Goal: Task Accomplishment & Management: Complete application form

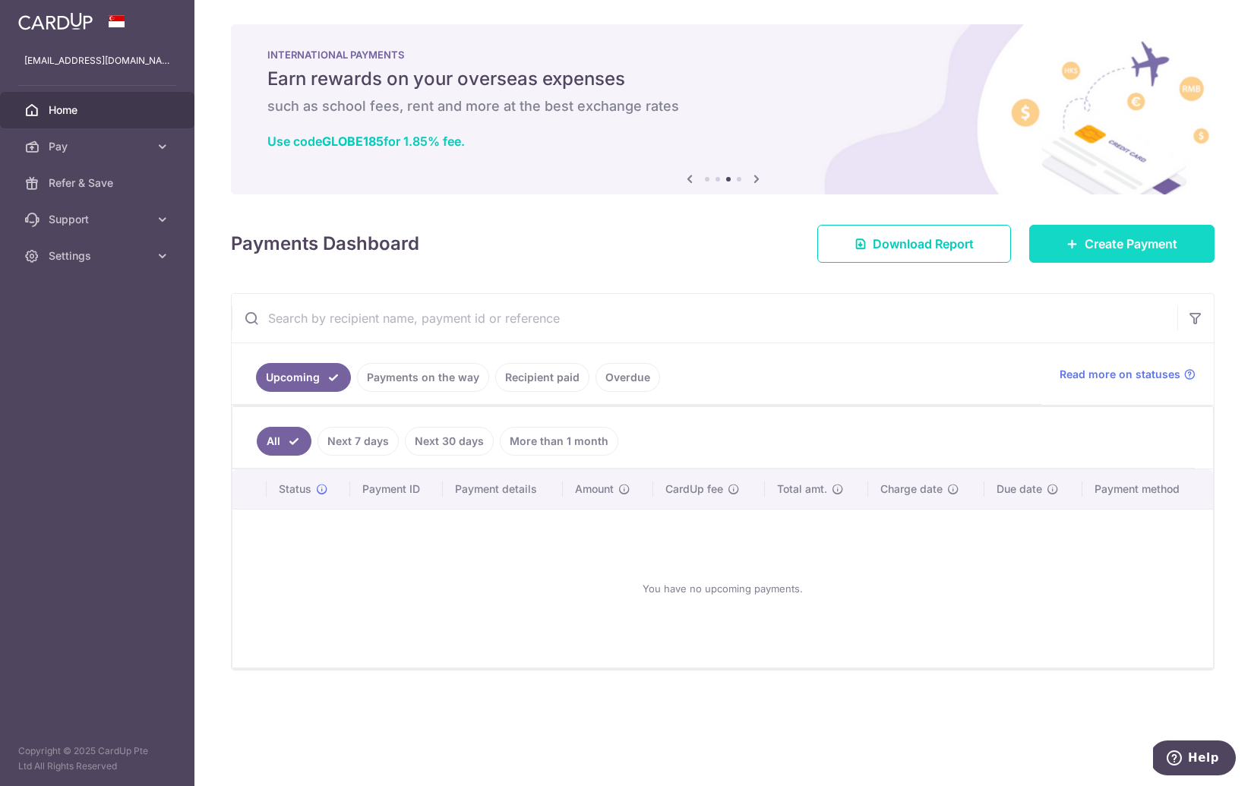
click at [1127, 253] on link "Create Payment" at bounding box center [1121, 244] width 185 height 38
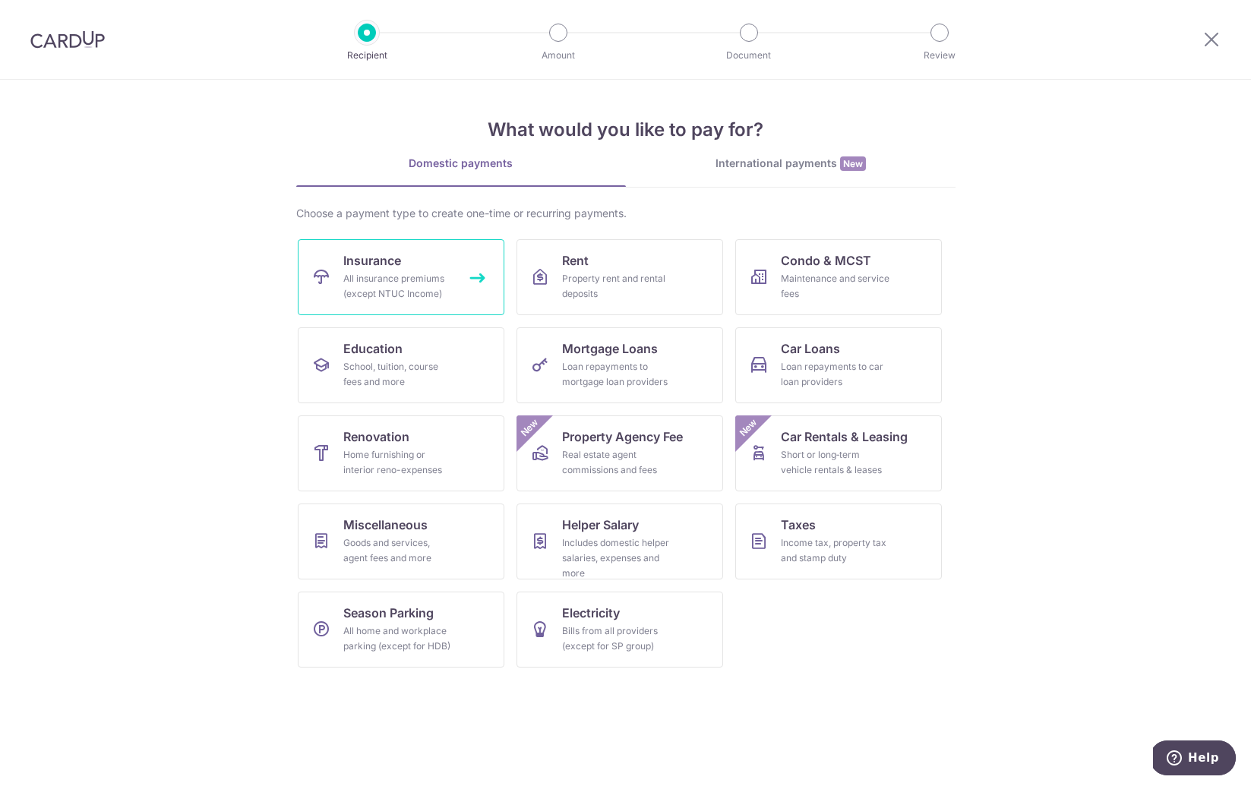
click at [427, 273] on div "All insurance premiums (except NTUC Income)" at bounding box center [397, 286] width 109 height 30
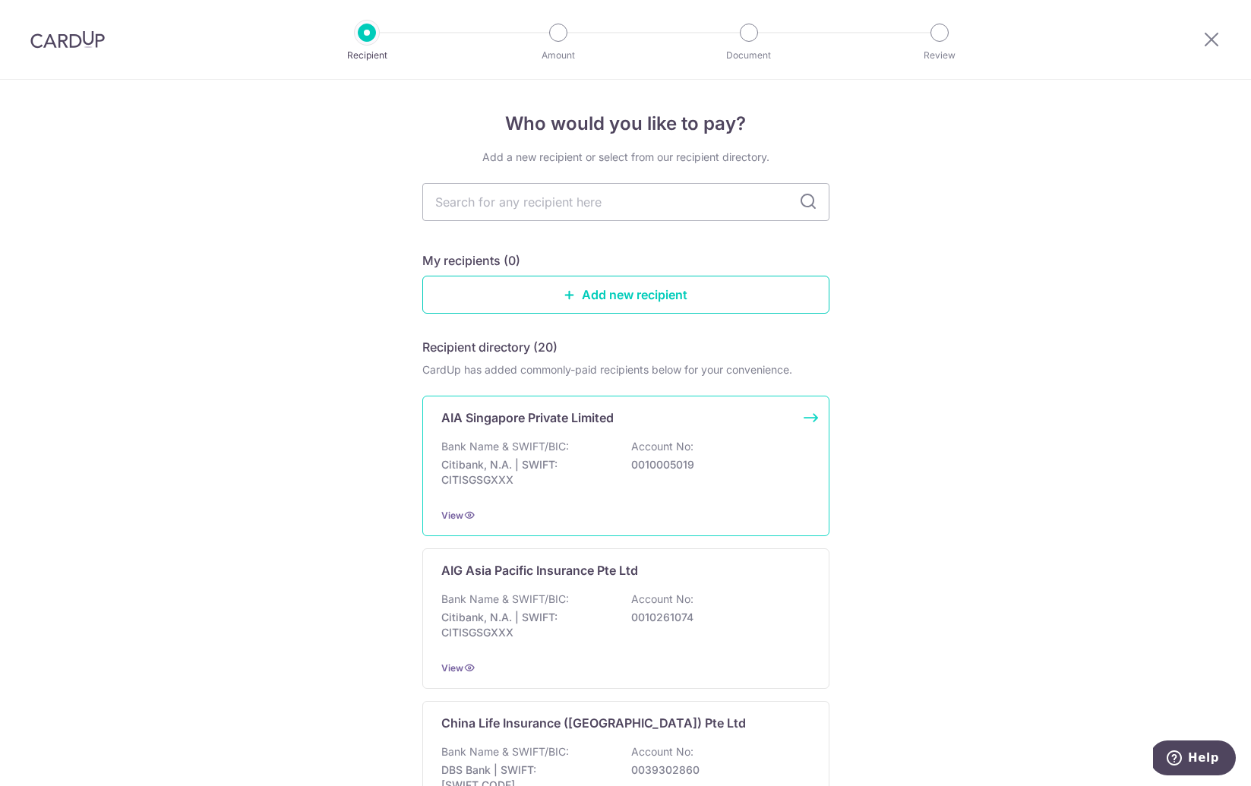
click at [622, 437] on div "AIA Singapore Private Limited Bank Name & SWIFT/BIC: Citibank, N.A. | SWIFT: CI…" at bounding box center [625, 466] width 407 height 140
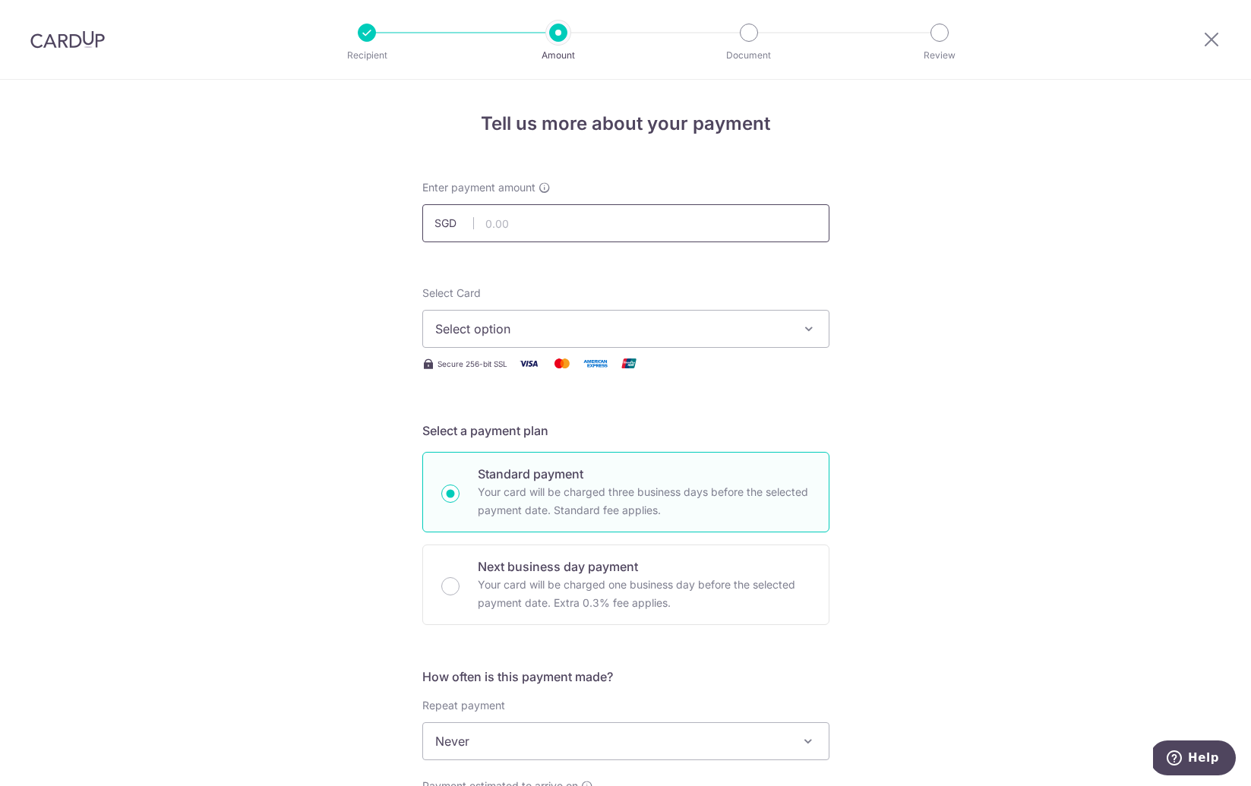
click at [571, 221] on input "text" at bounding box center [625, 223] width 407 height 38
type input "23.05"
click at [948, 296] on div "Tell us more about your payment Enter payment amount SGD 23.05 23.05 Select Car…" at bounding box center [625, 767] width 1251 height 1374
click at [585, 436] on h5 "Select a payment plan" at bounding box center [625, 430] width 407 height 18
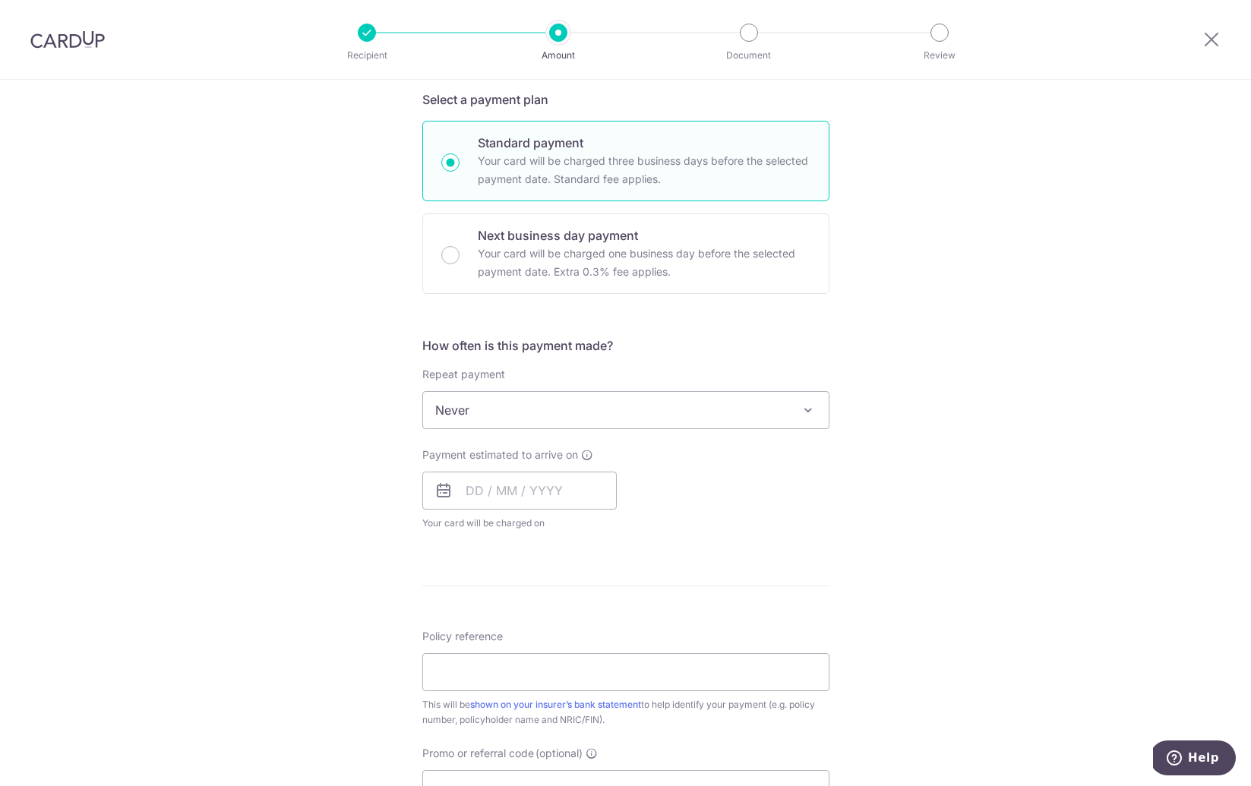
scroll to position [346, 0]
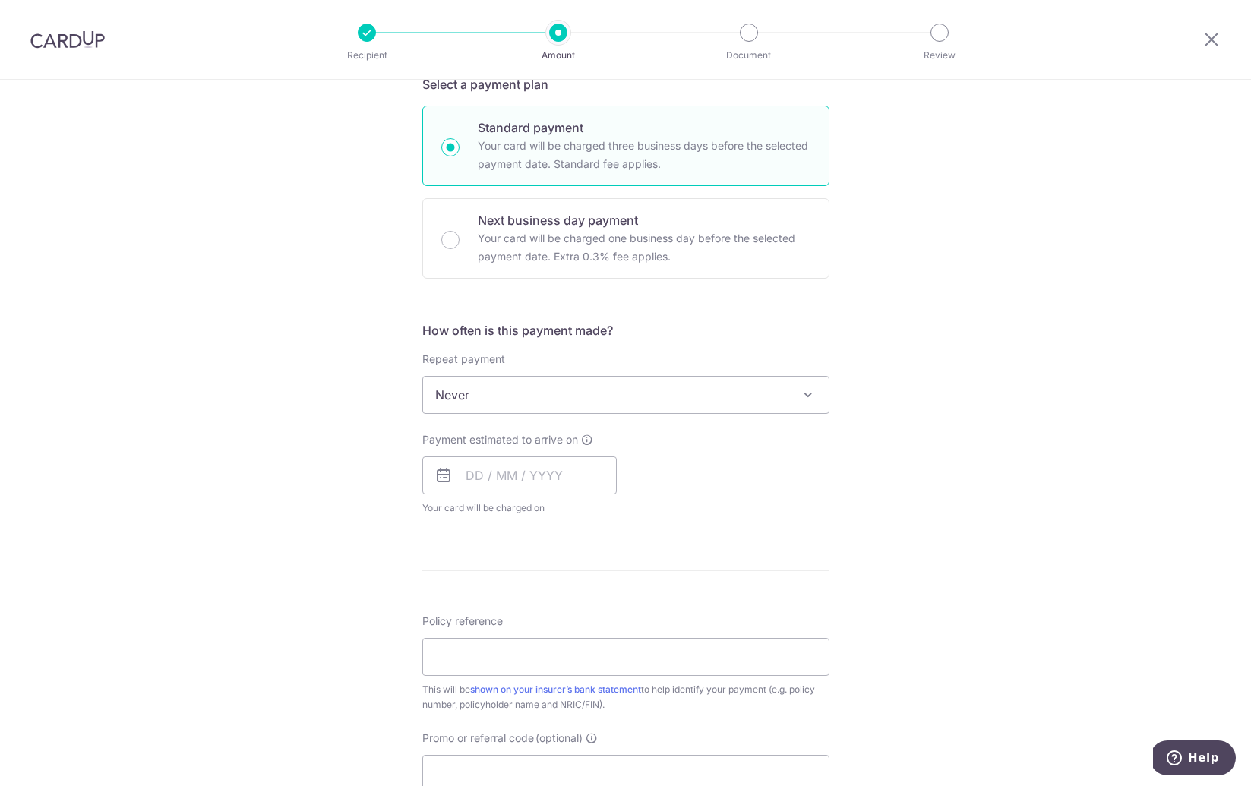
click at [439, 474] on icon at bounding box center [443, 475] width 18 height 18
click at [494, 477] on input "text" at bounding box center [519, 475] width 194 height 38
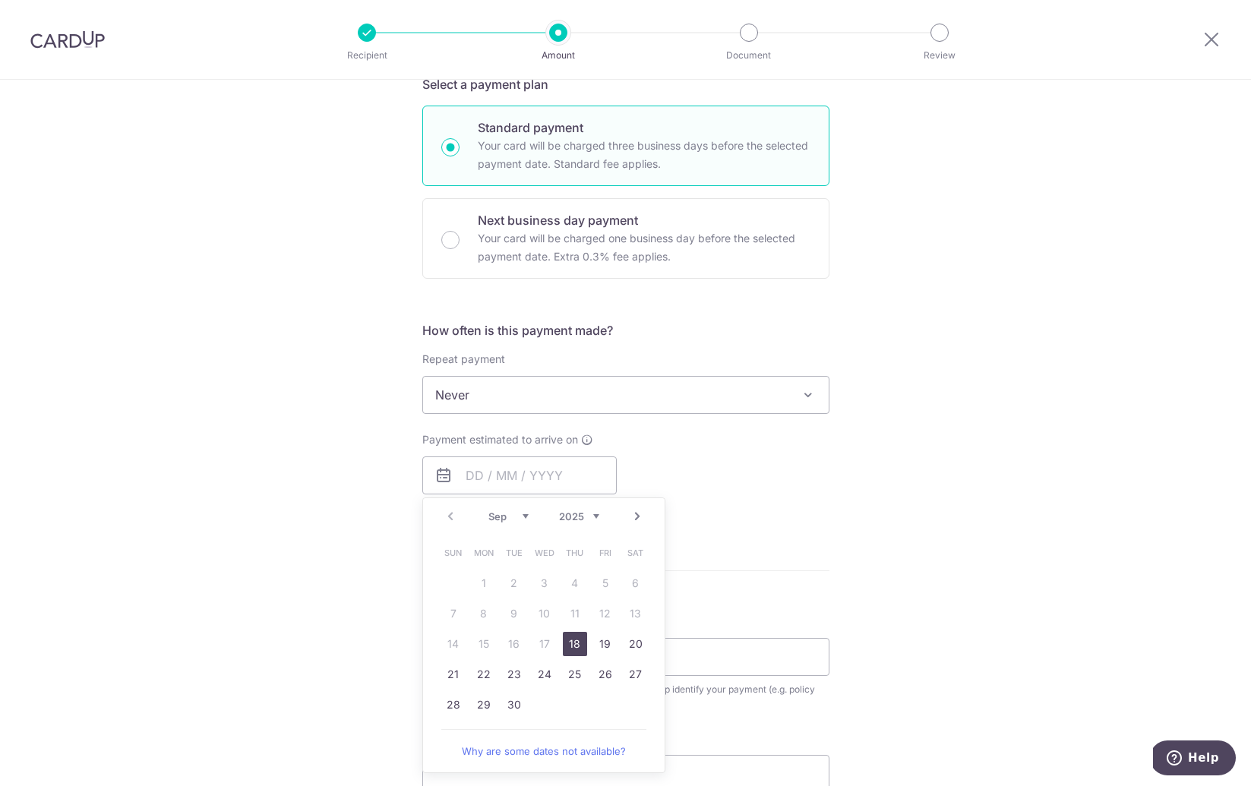
click at [582, 643] on link "18" at bounding box center [575, 644] width 24 height 24
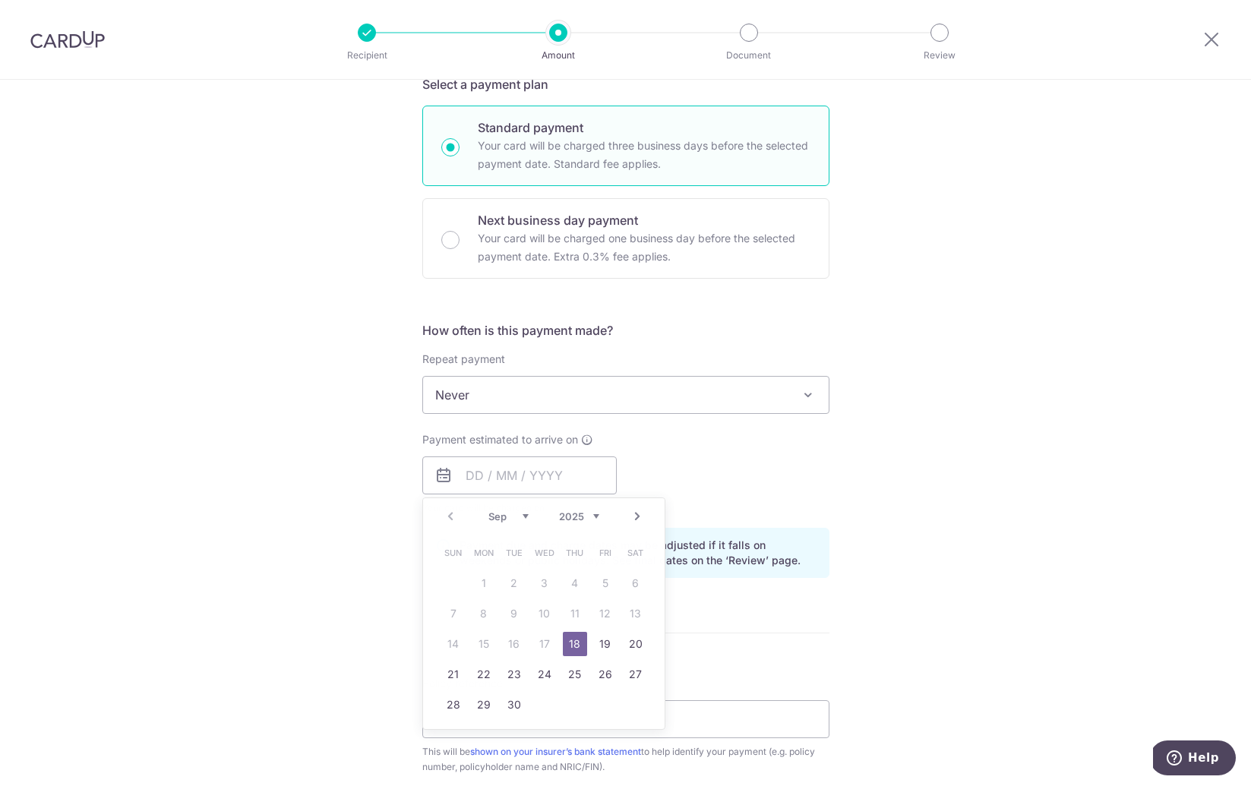
type input "[DATE]"
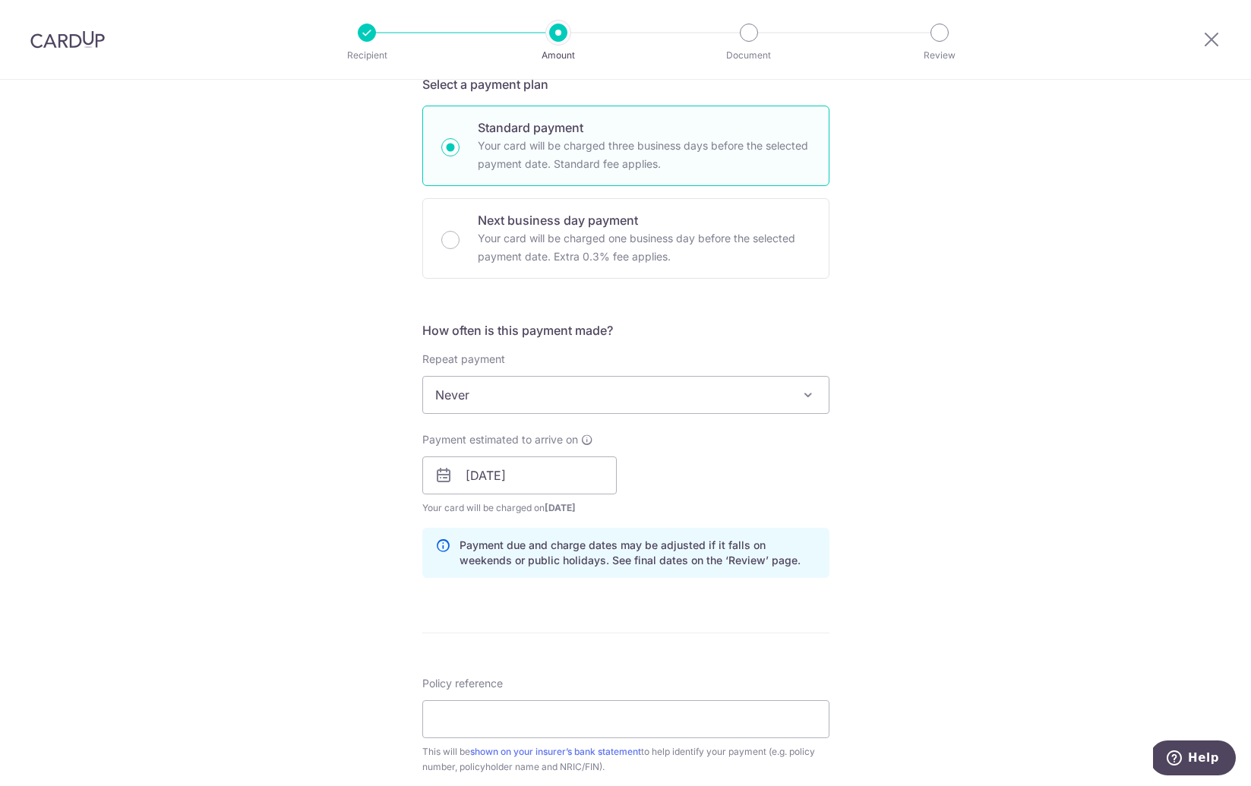
click at [904, 483] on div "Tell us more about your payment Enter payment amount SGD 23.05 23.05 Select Car…" at bounding box center [625, 482] width 1251 height 1498
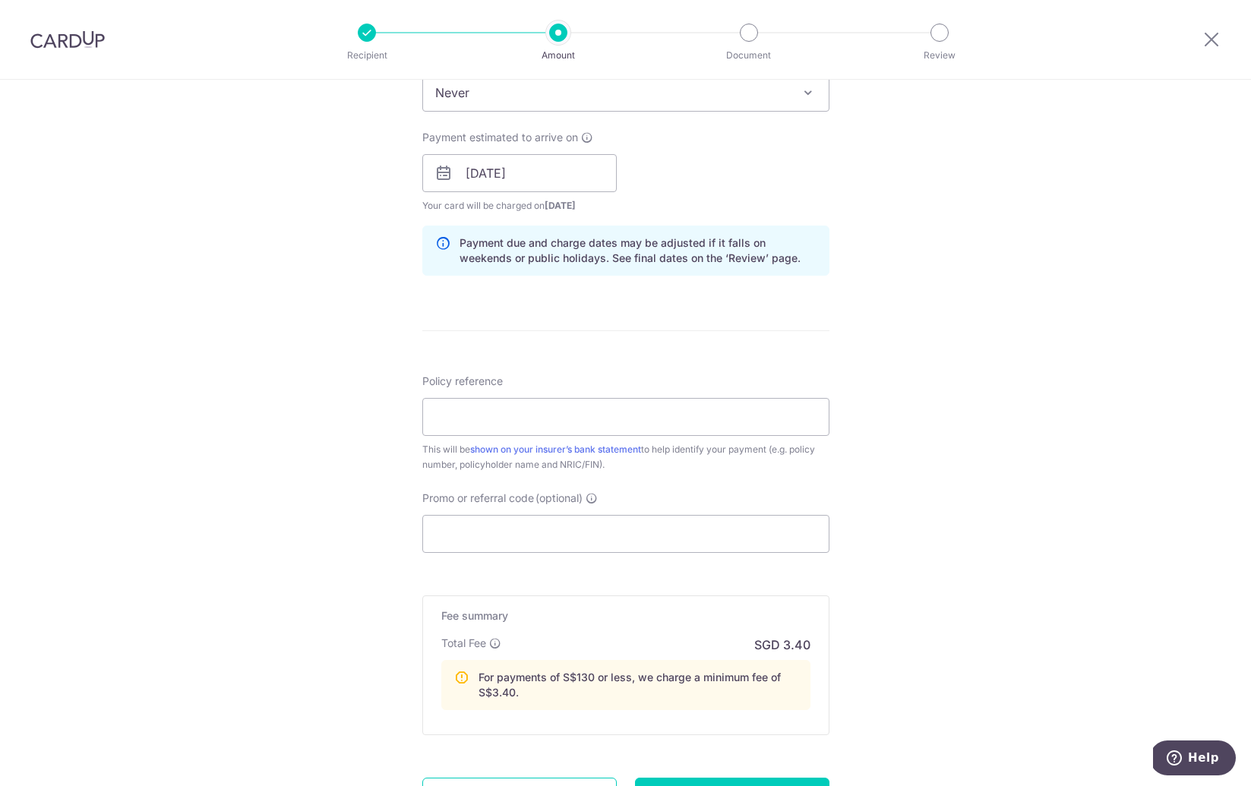
scroll to position [651, 0]
click at [778, 422] on input "Policy reference" at bounding box center [625, 414] width 407 height 38
click at [748, 422] on input "Policy reference" at bounding box center [625, 414] width 407 height 38
type input "AIA Solitaire Pa (II) - P565368478"
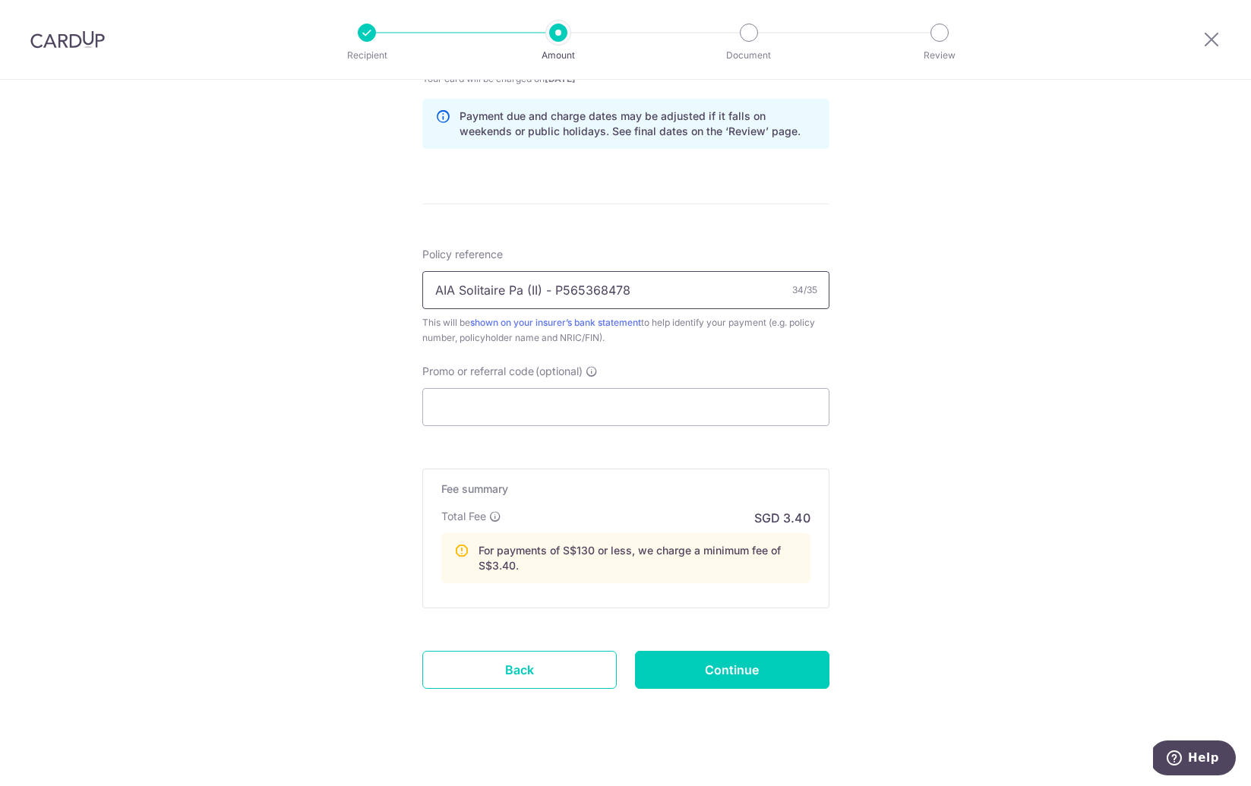
scroll to position [792, 0]
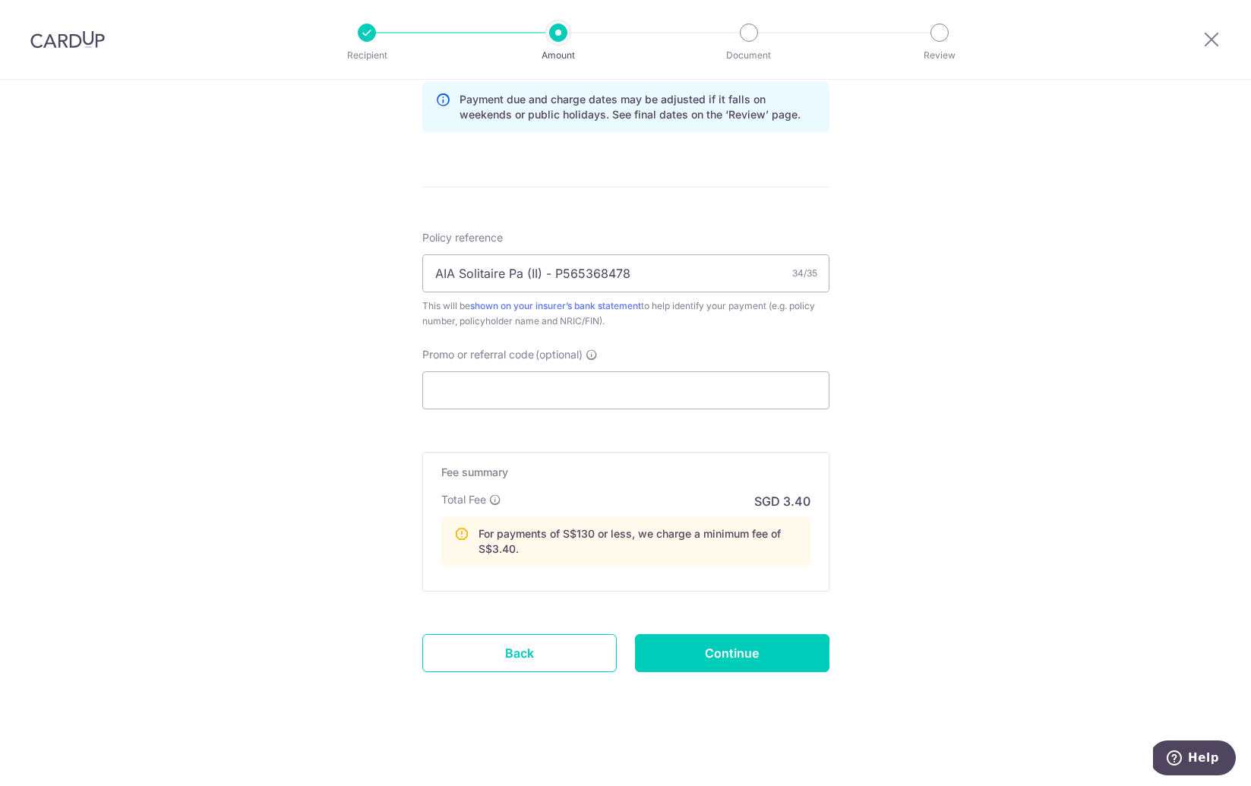
click at [689, 579] on div "Fee summary Base fee Extend fee Next-day fee Total Fee SGD 3.40 For payments of…" at bounding box center [625, 522] width 407 height 140
click at [733, 658] on input "Continue" at bounding box center [732, 653] width 194 height 38
type input "Create Schedule"
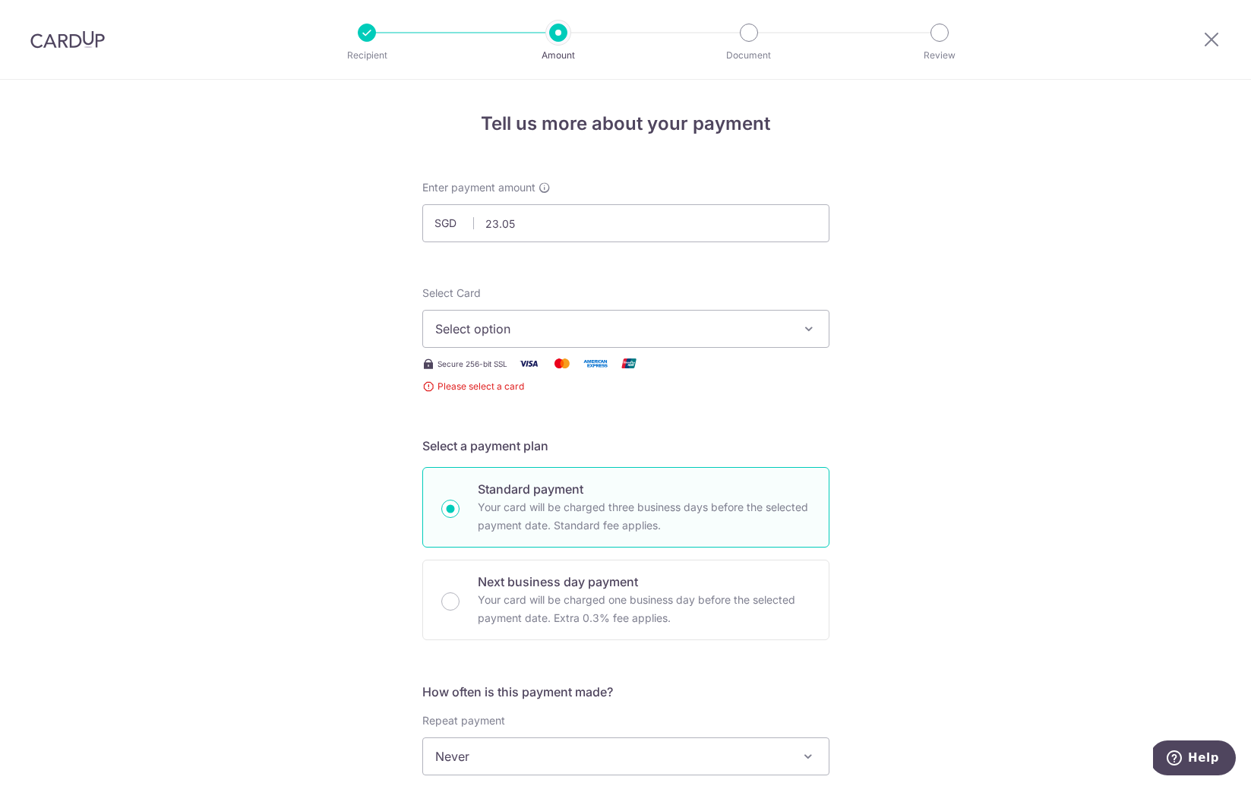
click at [774, 336] on span "Select option" at bounding box center [612, 329] width 354 height 18
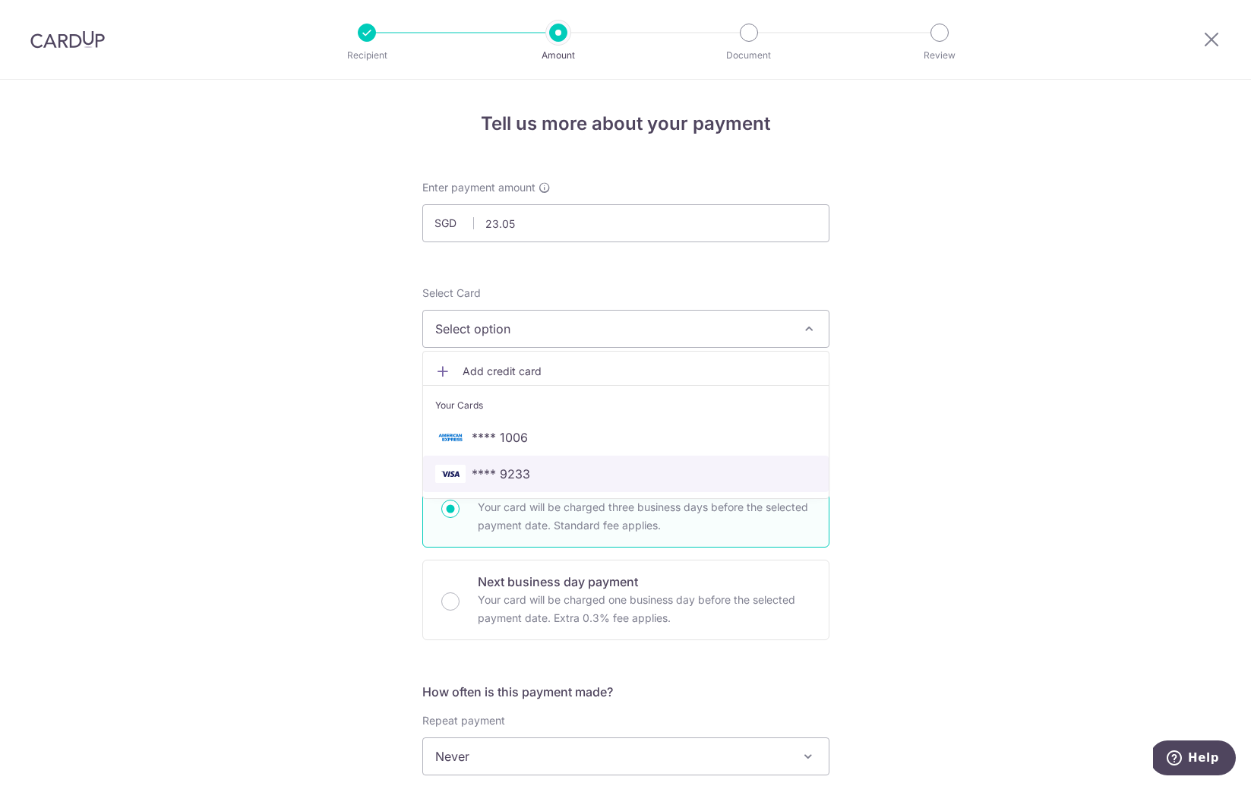
click at [616, 474] on span "**** 9233" at bounding box center [625, 474] width 381 height 18
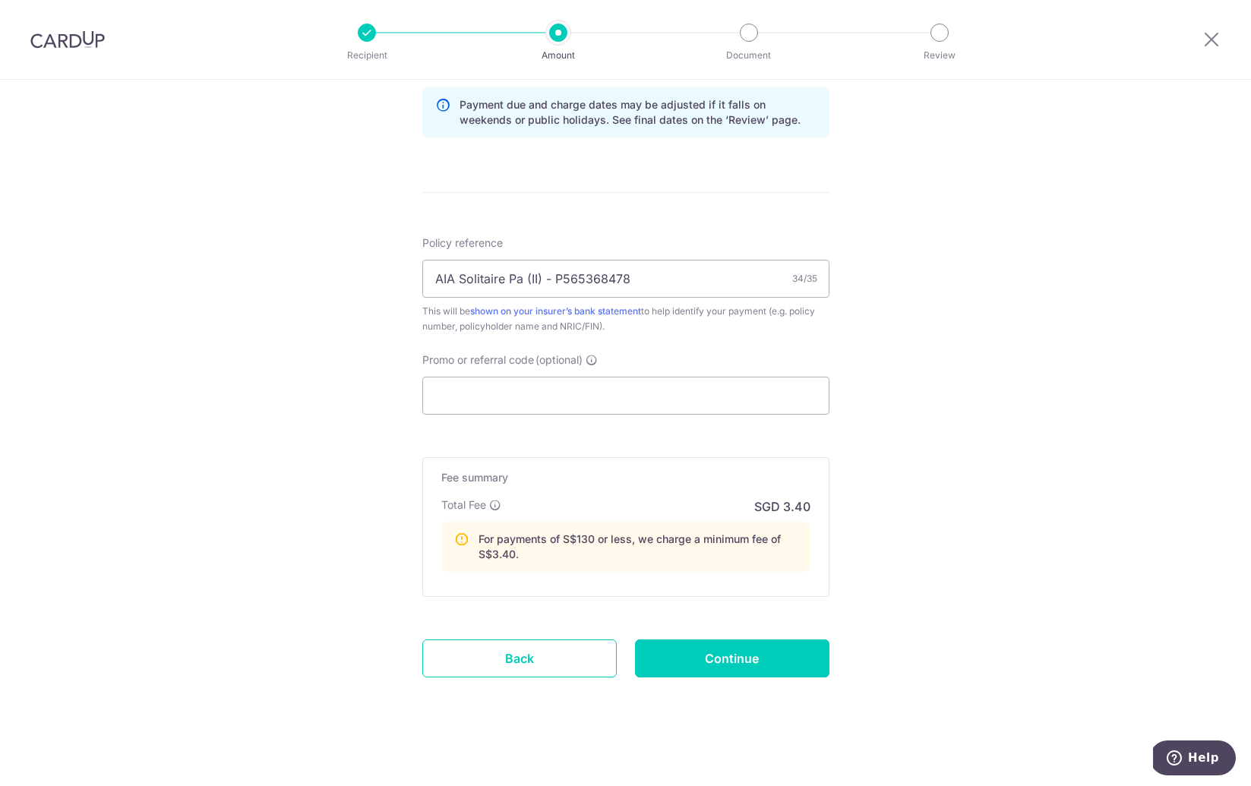
scroll to position [792, 0]
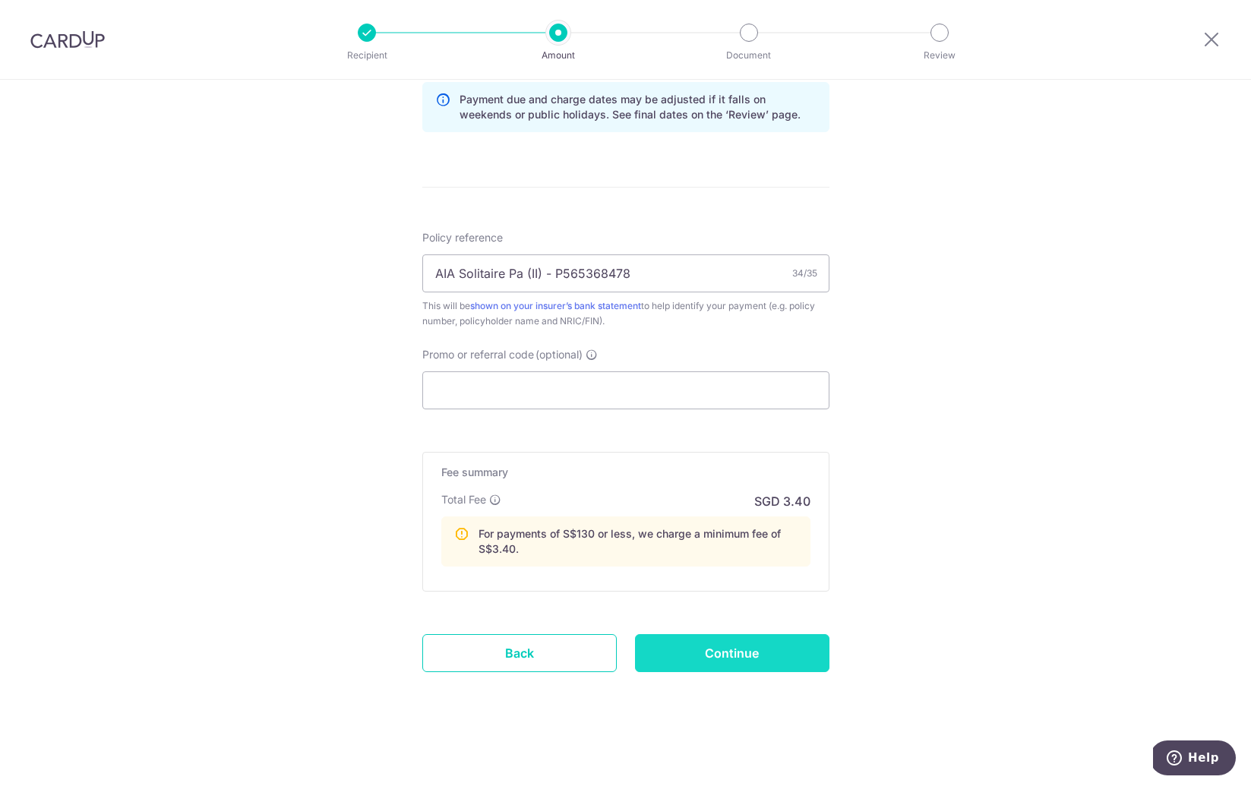
click at [763, 670] on input "Continue" at bounding box center [732, 653] width 194 height 38
type input "Create Schedule"
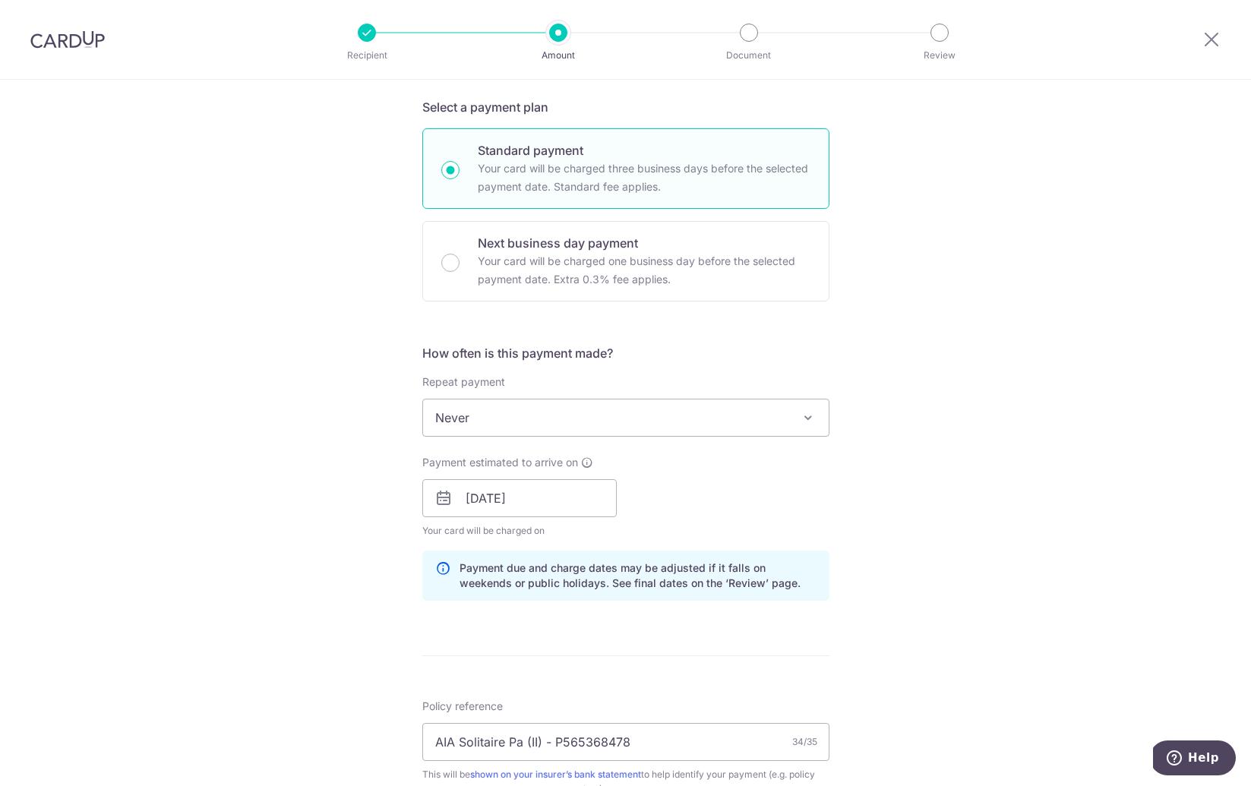
scroll to position [0, 0]
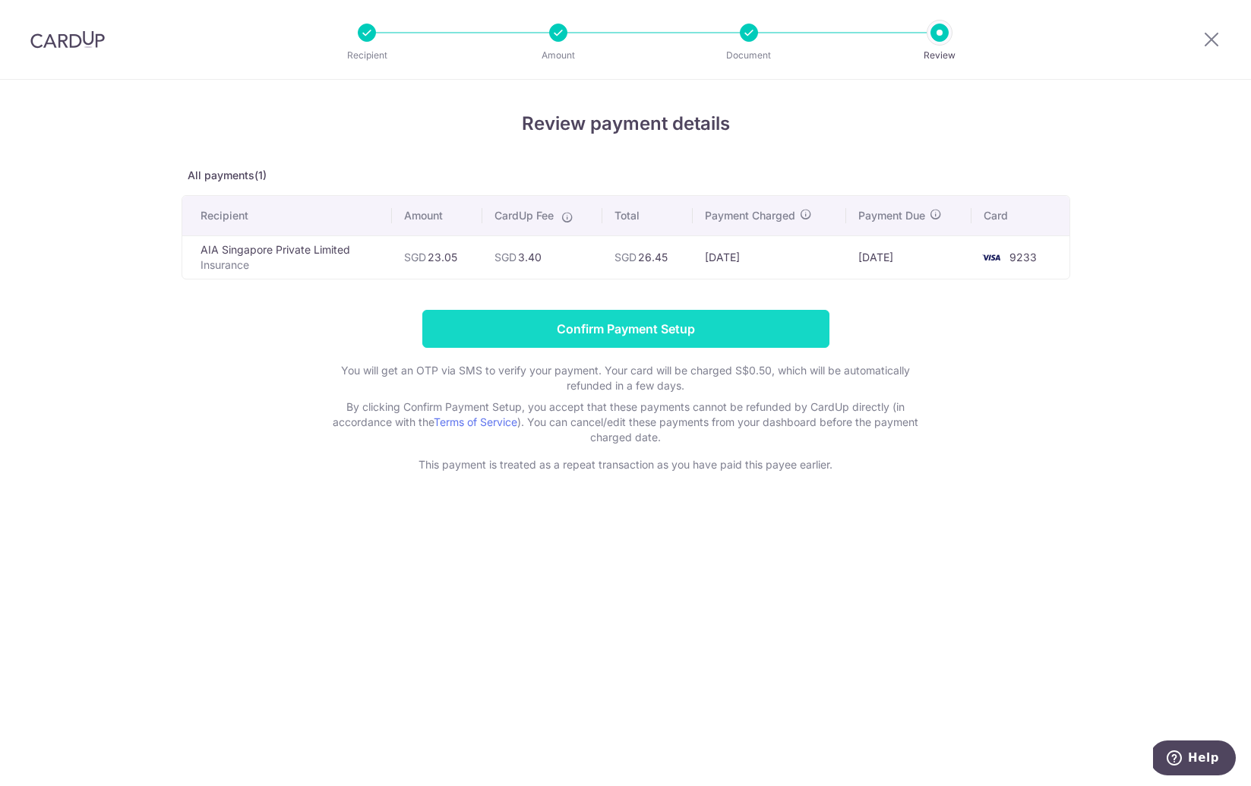
click at [721, 317] on input "Confirm Payment Setup" at bounding box center [625, 329] width 407 height 38
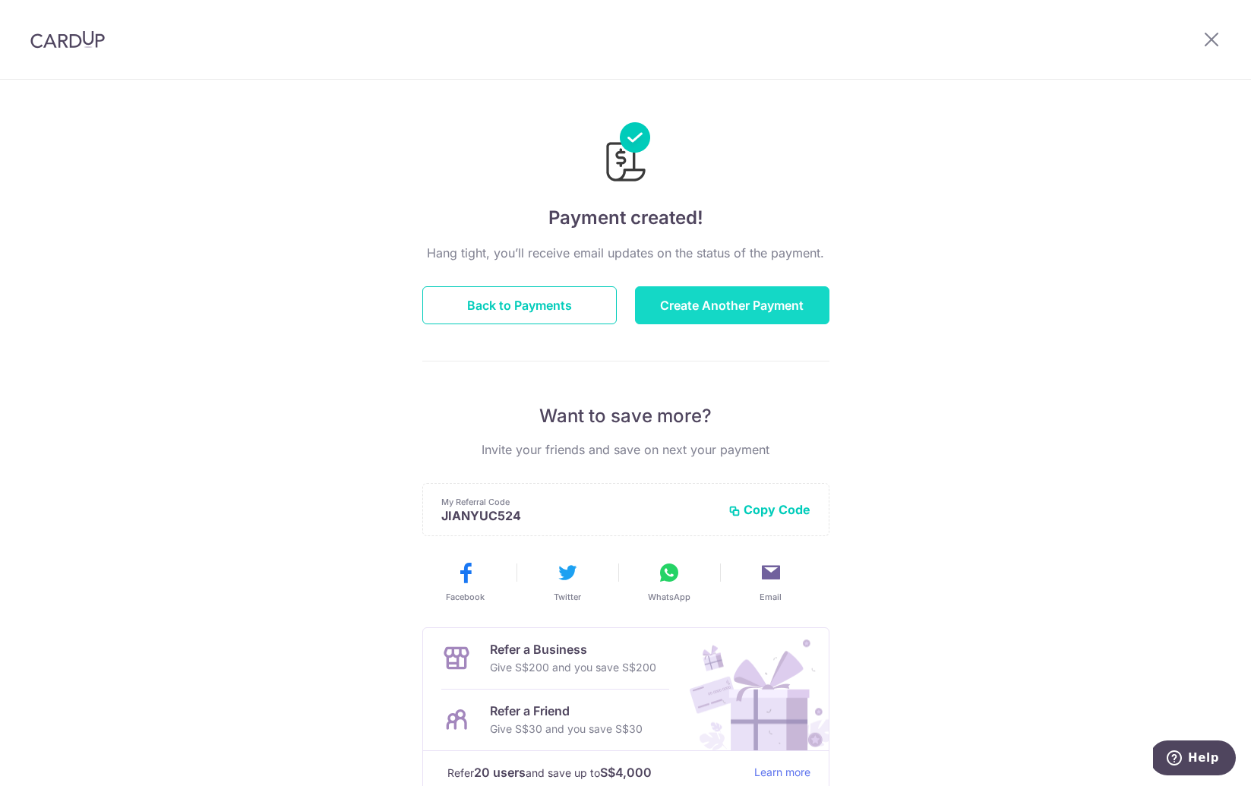
click at [712, 304] on button "Create Another Payment" at bounding box center [732, 305] width 194 height 38
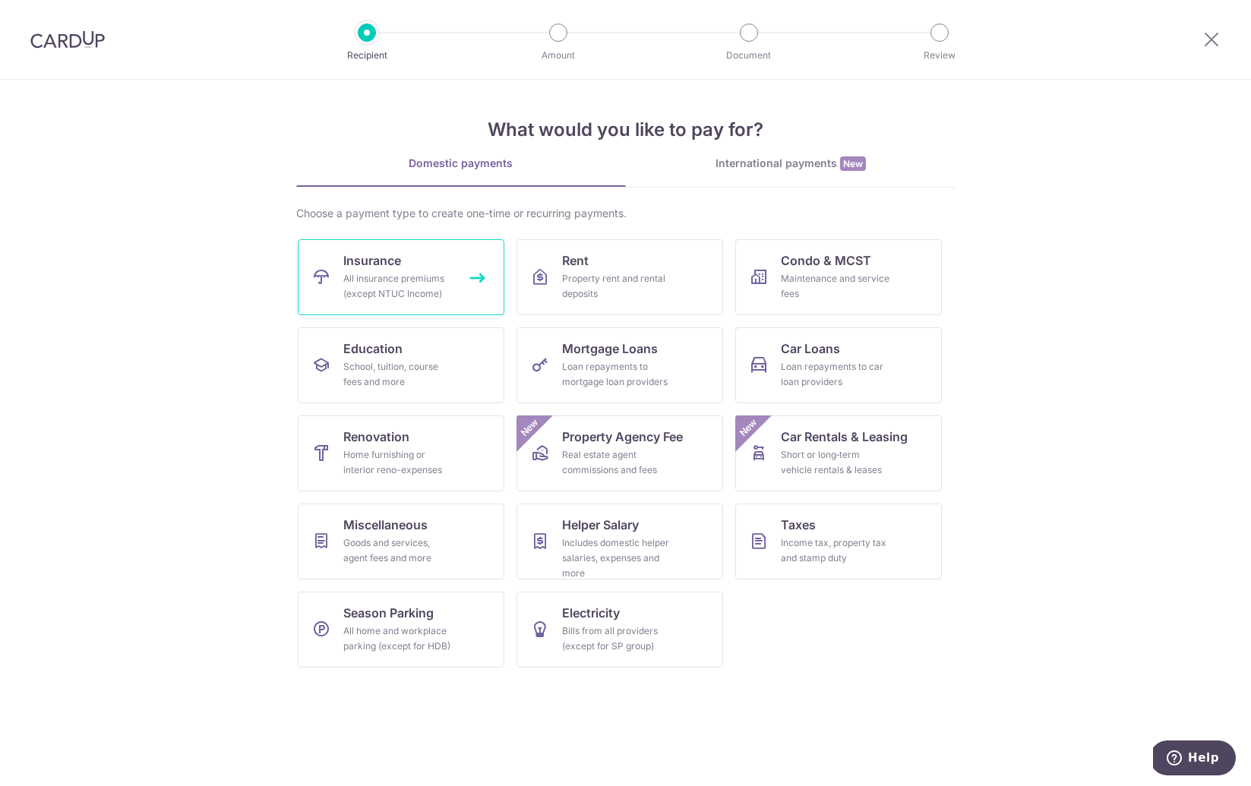
click at [410, 289] on div "All insurance premiums (except NTUC Income)" at bounding box center [397, 286] width 109 height 30
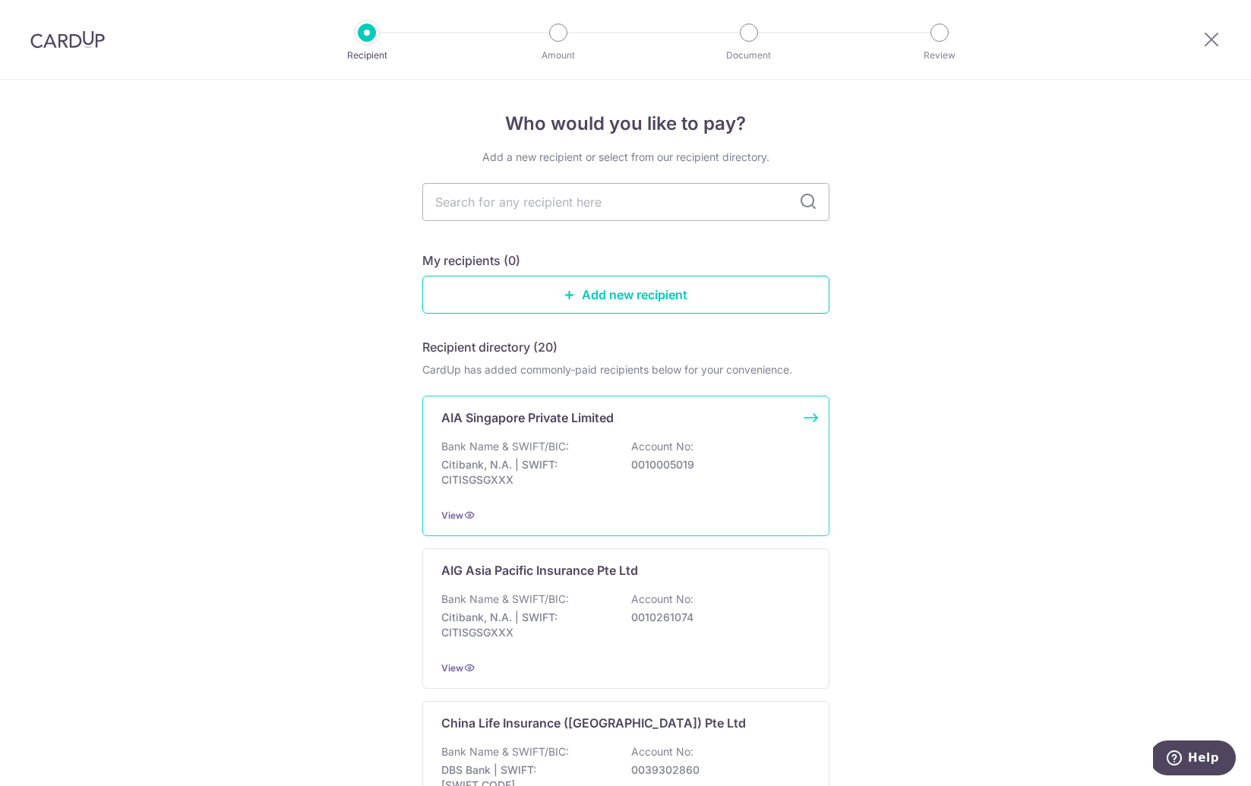
click at [602, 496] on div "AIA Singapore Private Limited Bank Name & SWIFT/BIC: Citibank, N.A. | SWIFT: CI…" at bounding box center [625, 466] width 407 height 140
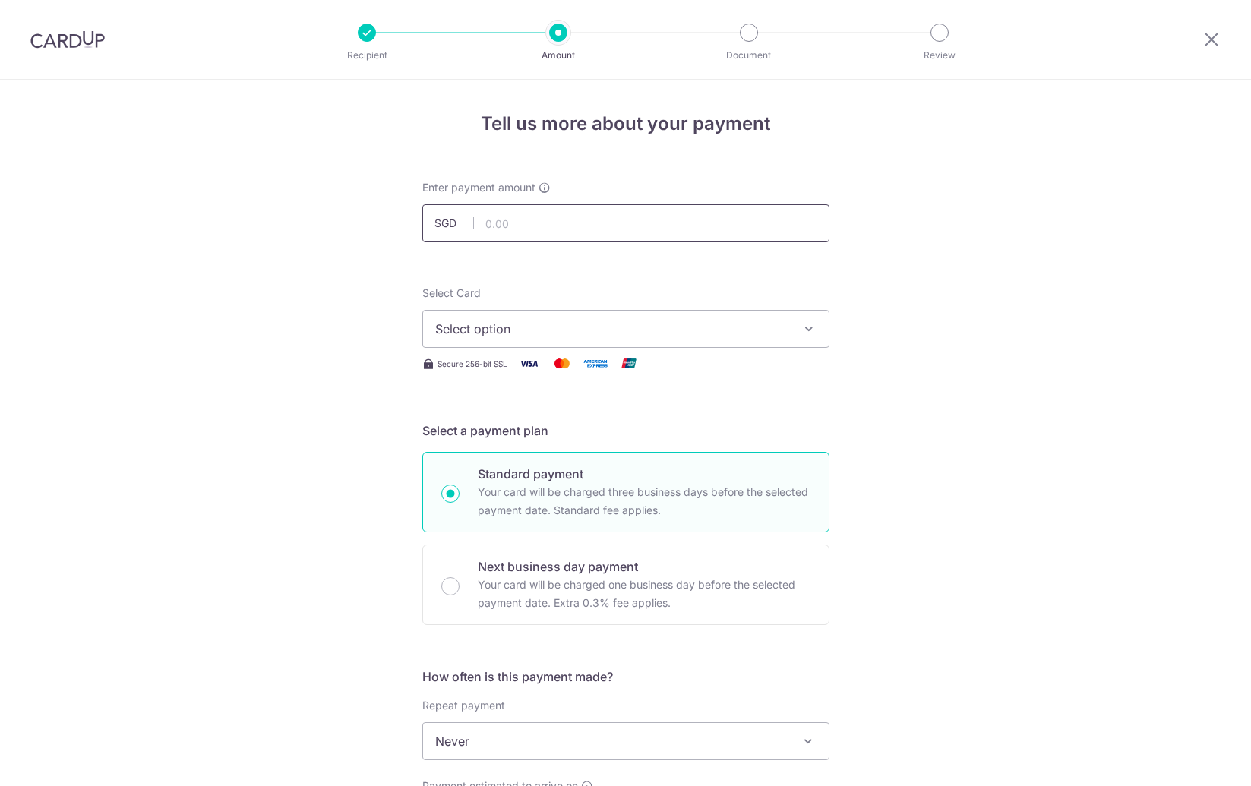
click at [677, 221] on input "text" at bounding box center [625, 223] width 407 height 38
type input "200.00"
click at [579, 328] on span "Select option" at bounding box center [612, 329] width 354 height 18
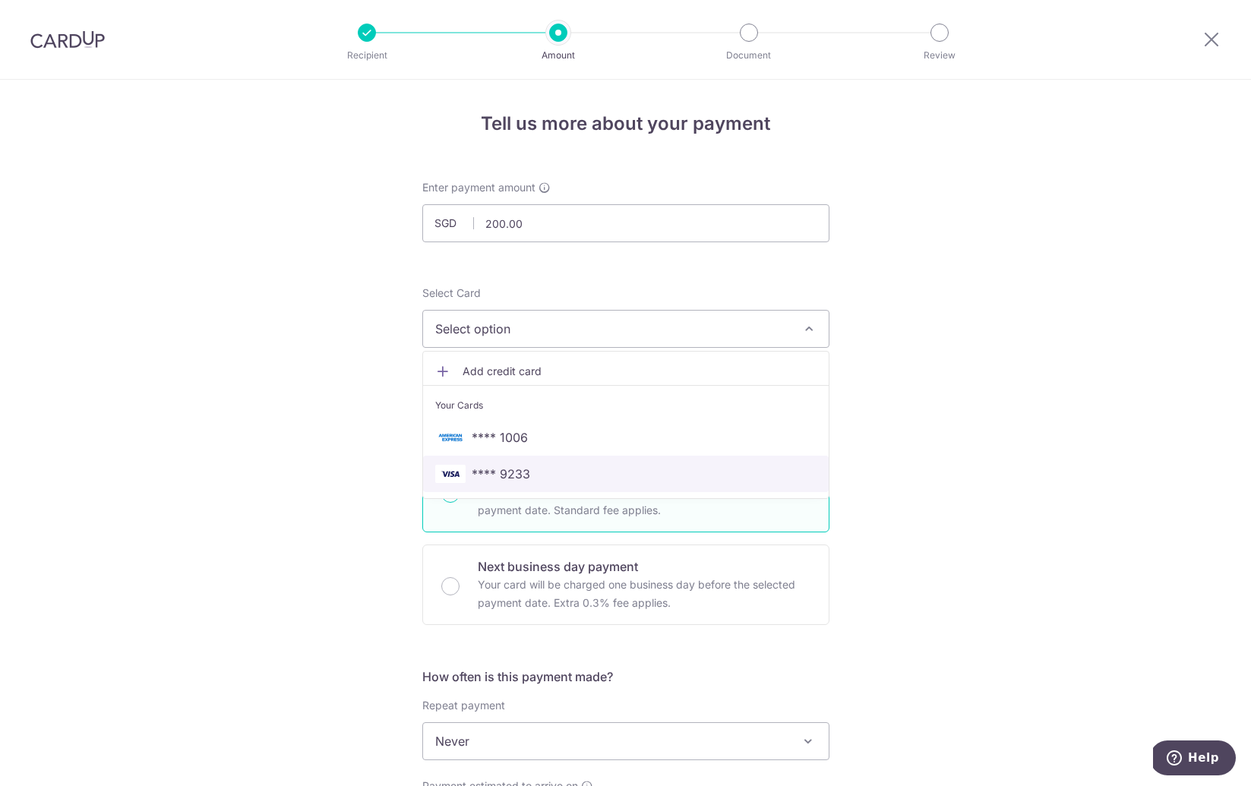
click at [525, 476] on span "**** 9233" at bounding box center [501, 474] width 58 height 18
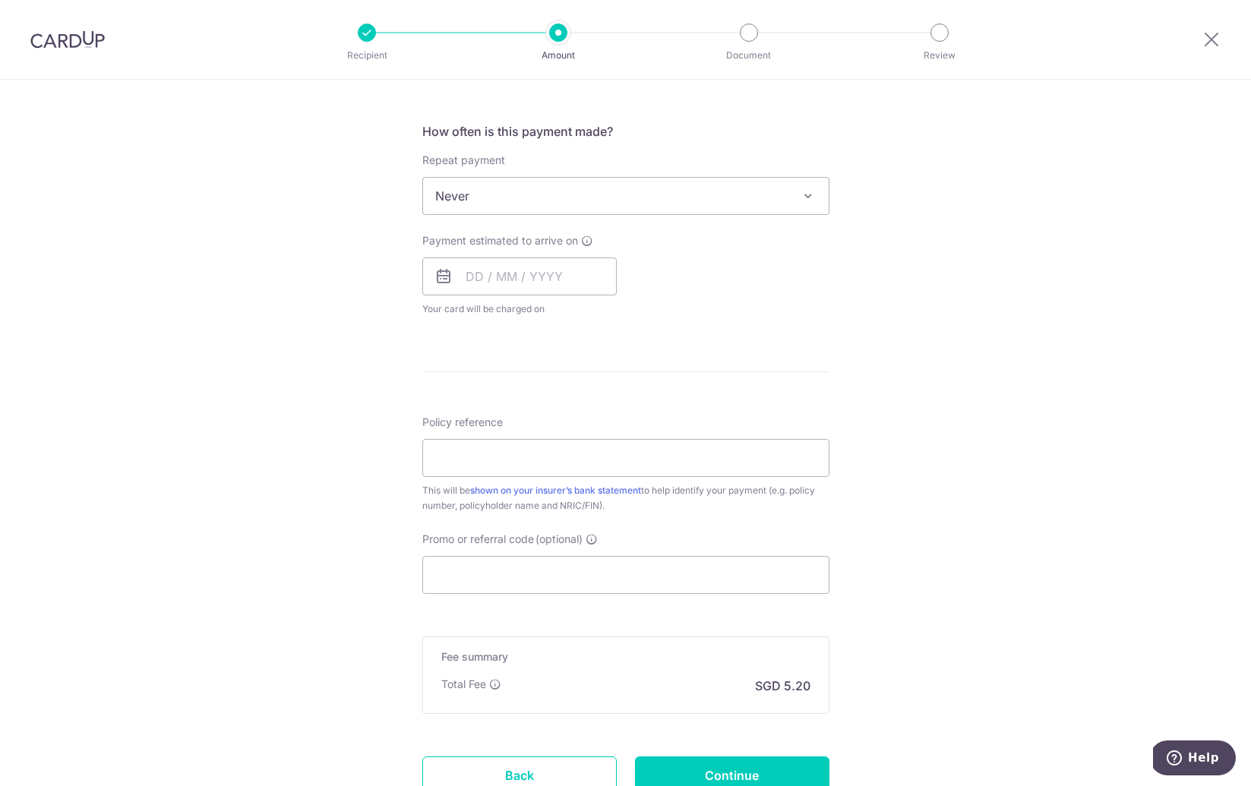
scroll to position [547, 0]
click at [558, 255] on input "text" at bounding box center [519, 274] width 194 height 38
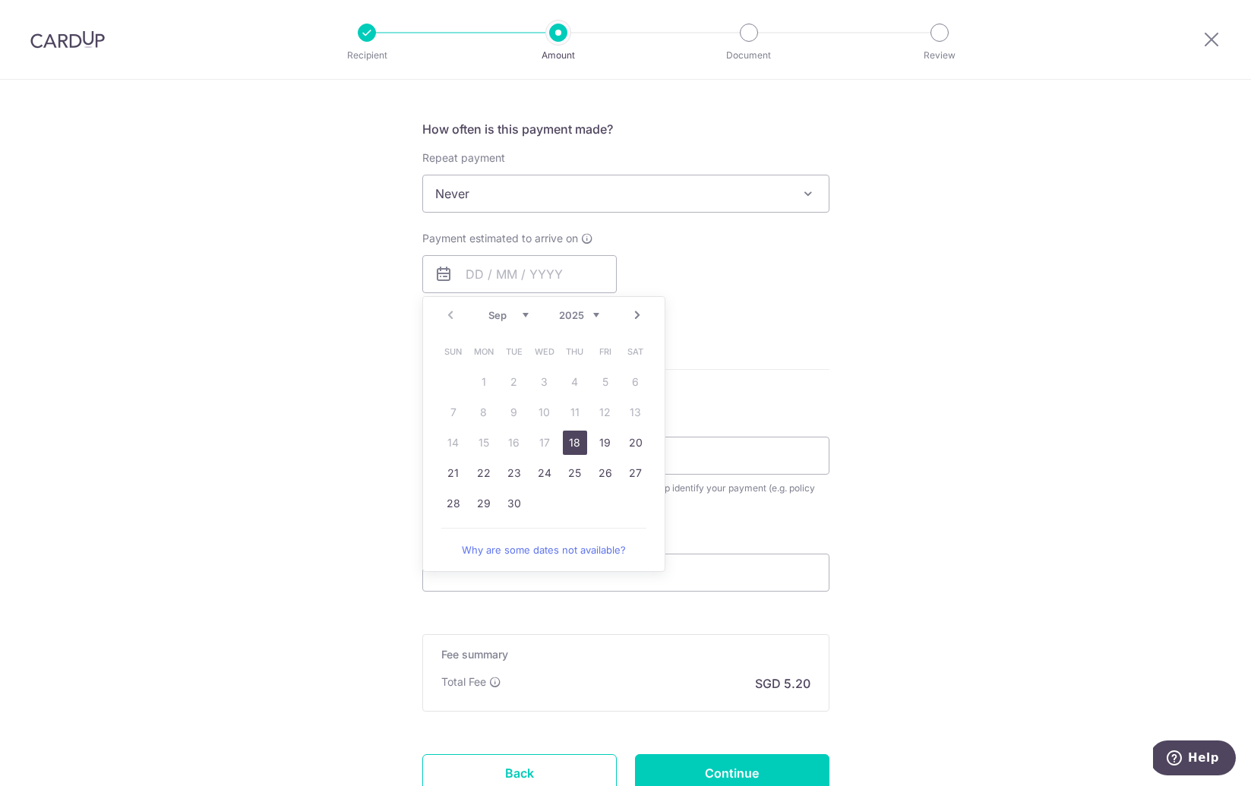
click at [578, 438] on link "18" at bounding box center [575, 443] width 24 height 24
type input "[DATE]"
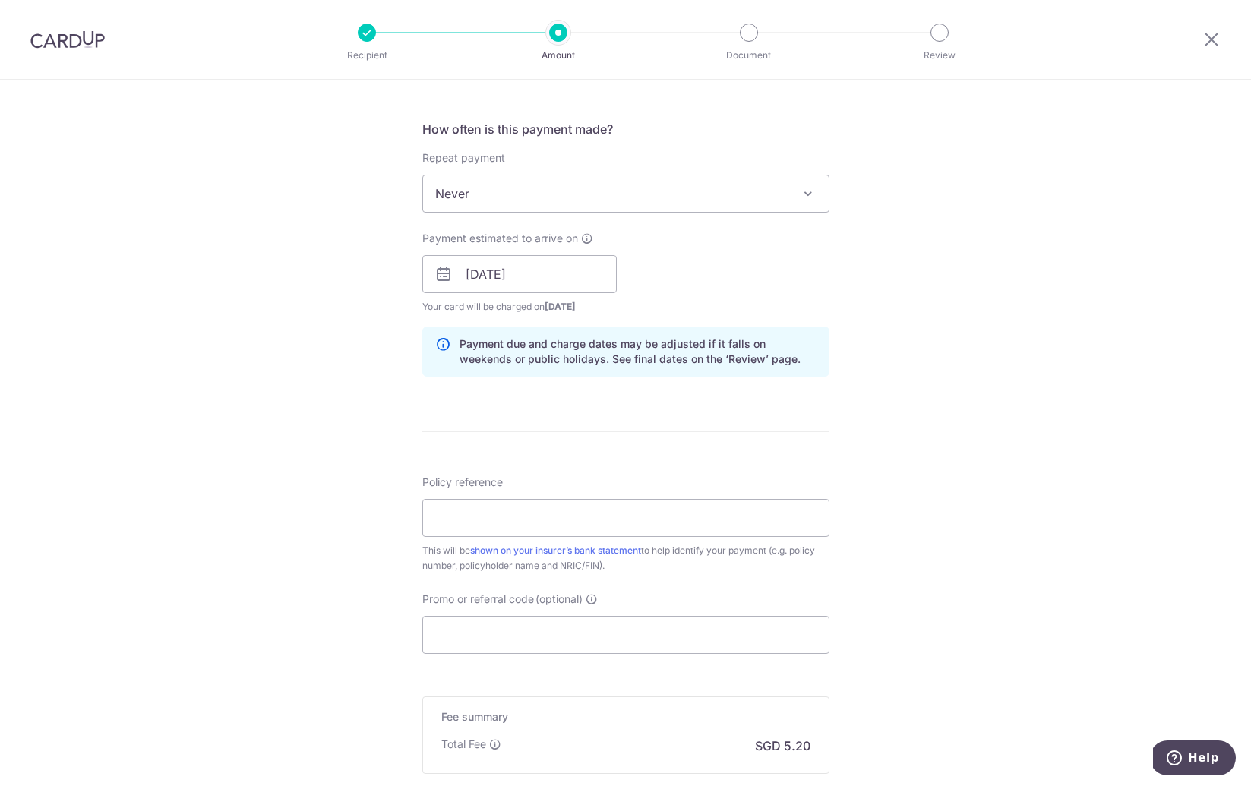
click at [904, 469] on div "Tell us more about your payment Enter payment amount SGD 200.00 200.00 Select C…" at bounding box center [625, 250] width 1251 height 1436
click at [661, 522] on input "Policy reference" at bounding box center [625, 518] width 407 height 38
type input "AIA Pro Achiever U125520232"
click at [919, 598] on div "Tell us more about your payment Enter payment amount SGD 200.00 200.00 Select C…" at bounding box center [625, 250] width 1251 height 1436
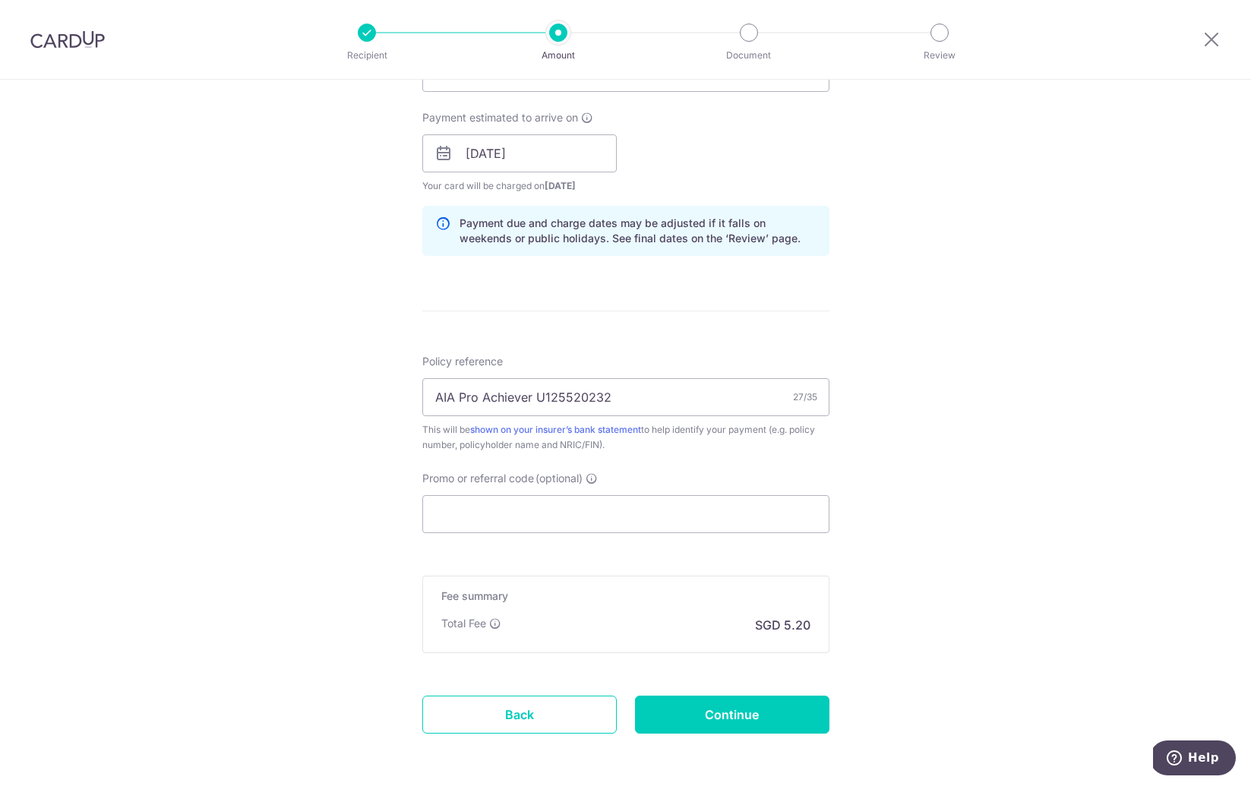
scroll to position [730, 0]
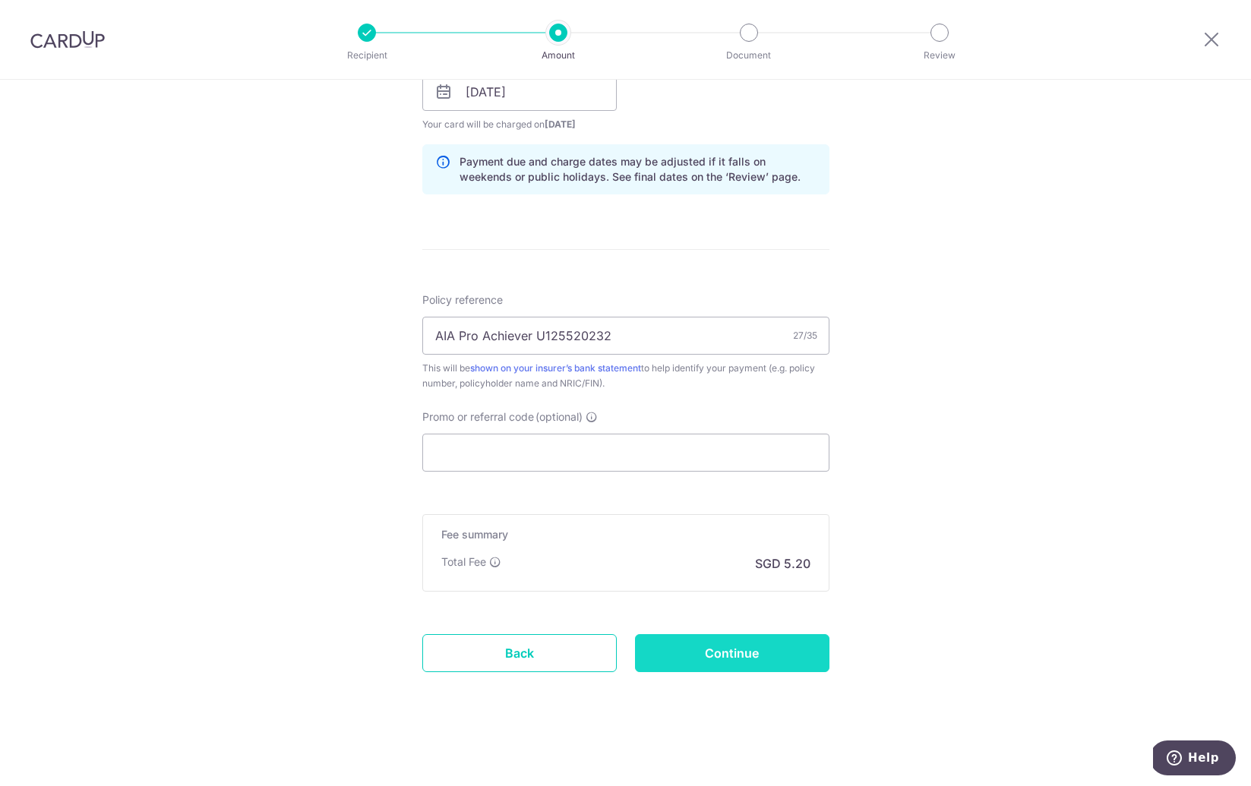
click at [763, 663] on input "Continue" at bounding box center [732, 653] width 194 height 38
type input "Create Schedule"
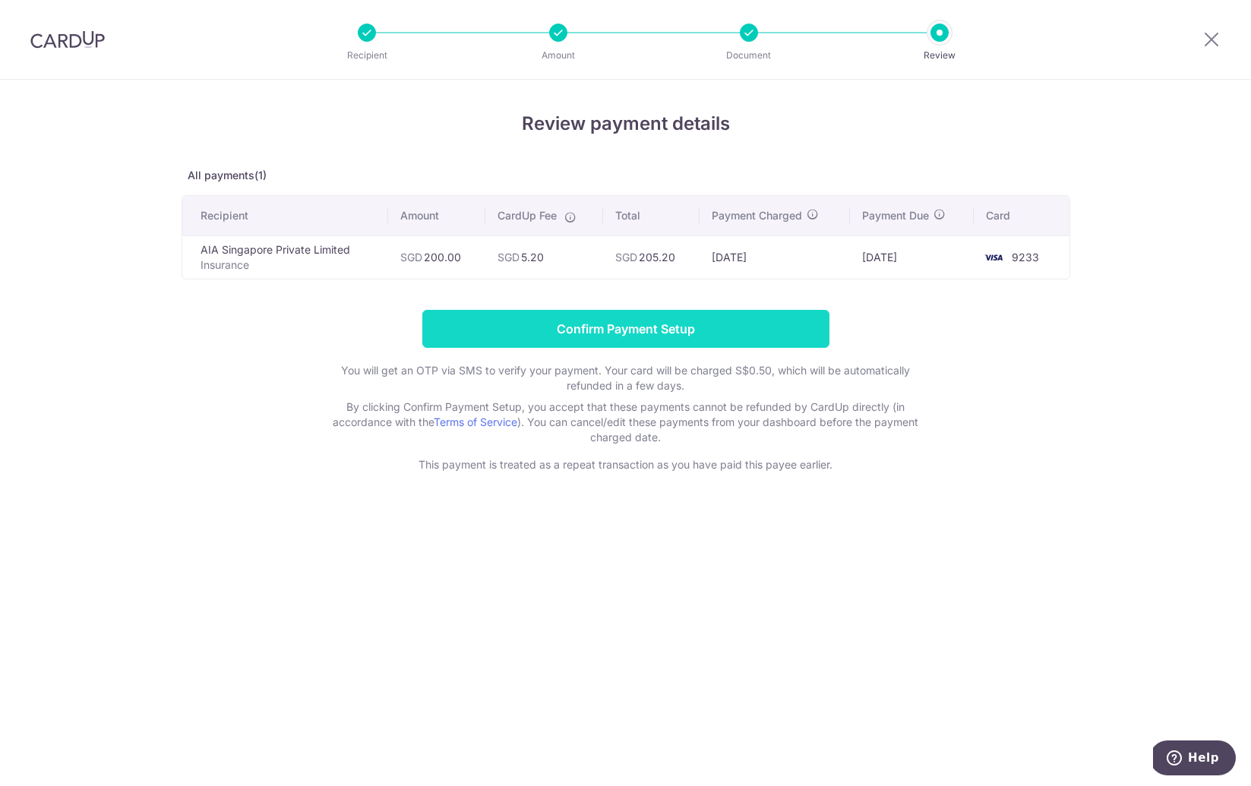
click at [684, 335] on input "Confirm Payment Setup" at bounding box center [625, 329] width 407 height 38
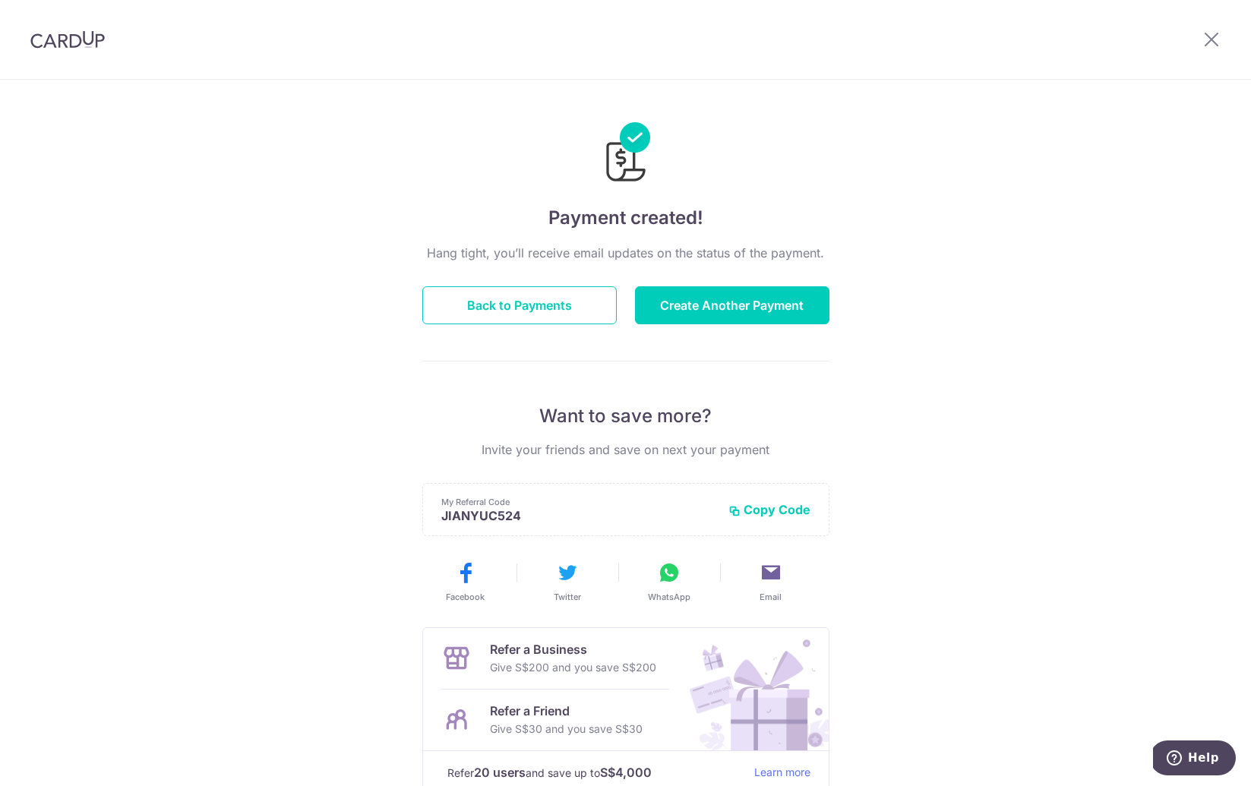
click at [1076, 149] on div "Payment created! Hang tight, you’ll receive email updates on the status of the …" at bounding box center [625, 485] width 1251 height 811
click at [108, 547] on div "Payment created! Hang tight, you’ll receive email updates on the status of the …" at bounding box center [625, 485] width 1251 height 811
